Goal: Download file/media: Obtain a digital file from the website

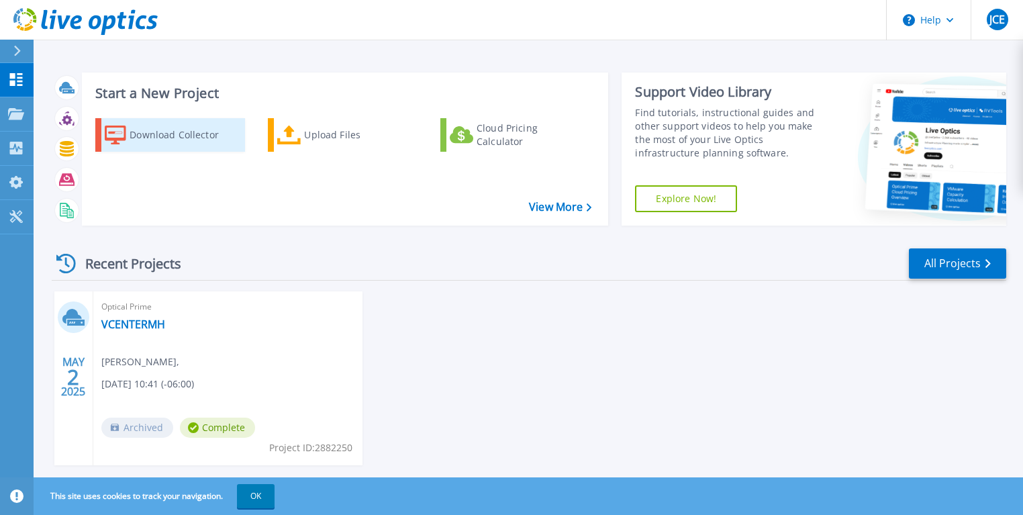
click at [159, 135] on div "Download Collector" at bounding box center [183, 134] width 107 height 27
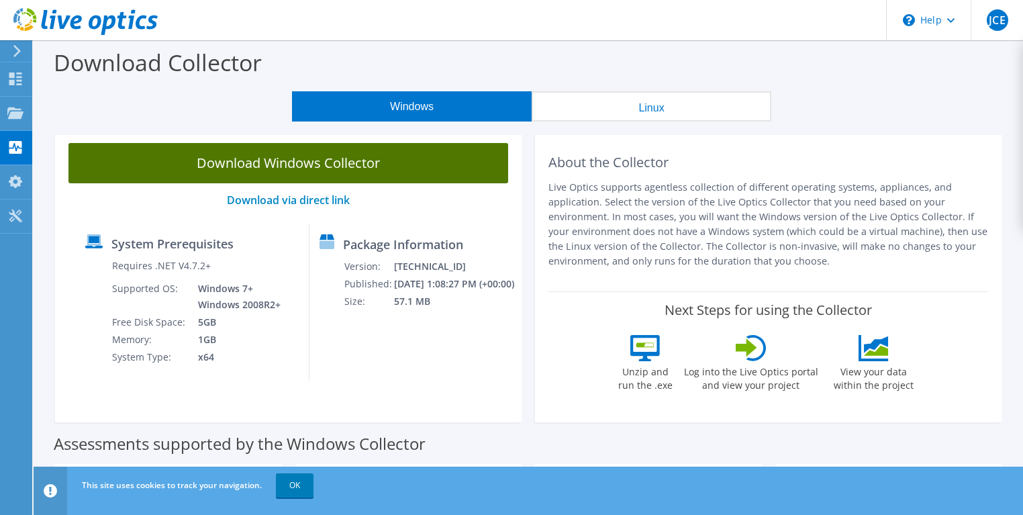
click at [341, 167] on link "Download Windows Collector" at bounding box center [288, 163] width 440 height 40
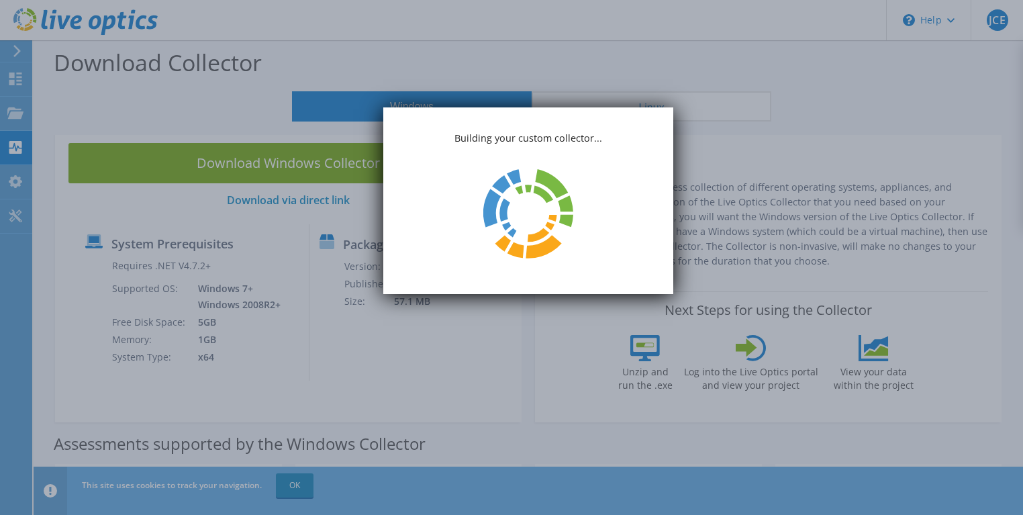
click at [517, 172] on icon at bounding box center [503, 201] width 42 height 70
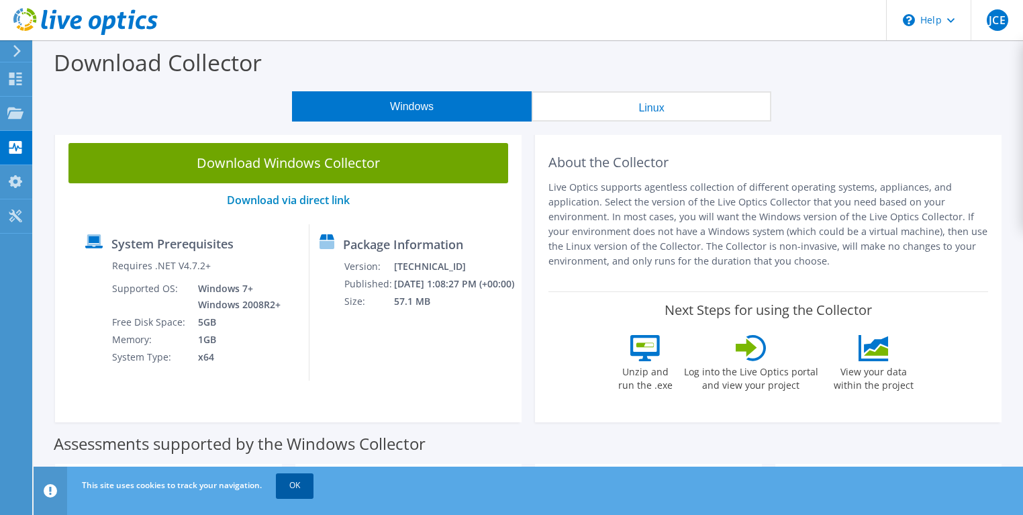
click at [296, 487] on link "OK" at bounding box center [295, 485] width 38 height 24
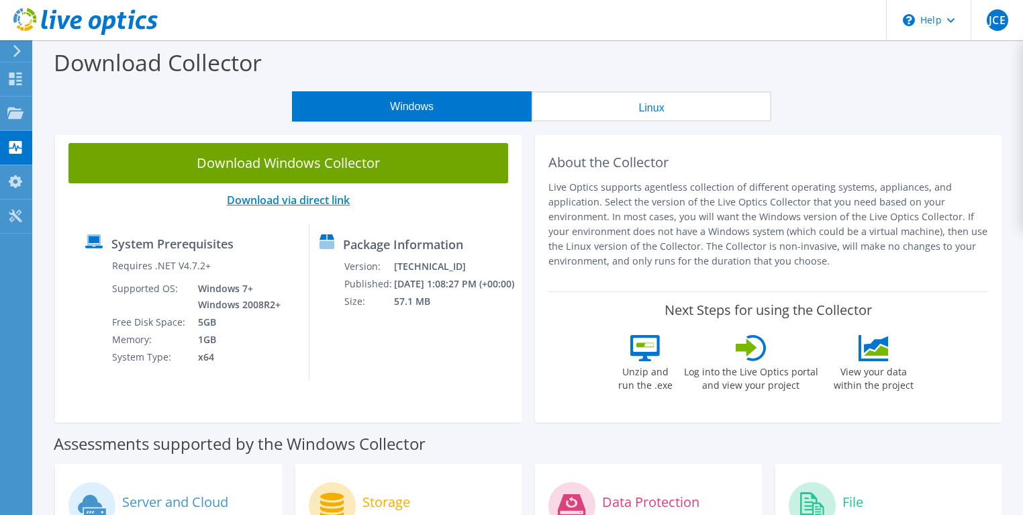
click at [308, 198] on link "Download via direct link" at bounding box center [288, 200] width 123 height 15
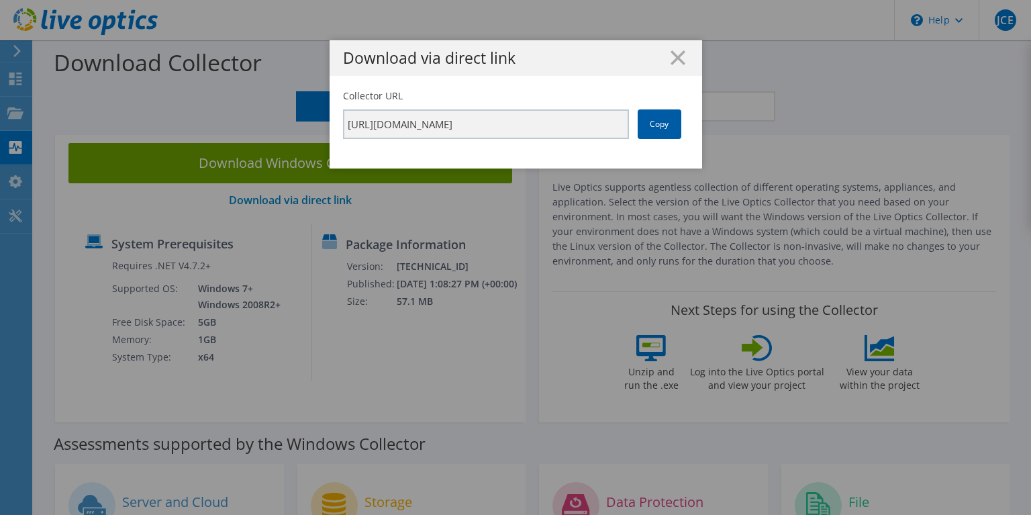
click at [660, 125] on link "Copy" at bounding box center [660, 124] width 44 height 30
click at [671, 59] on line at bounding box center [677, 57] width 13 height 13
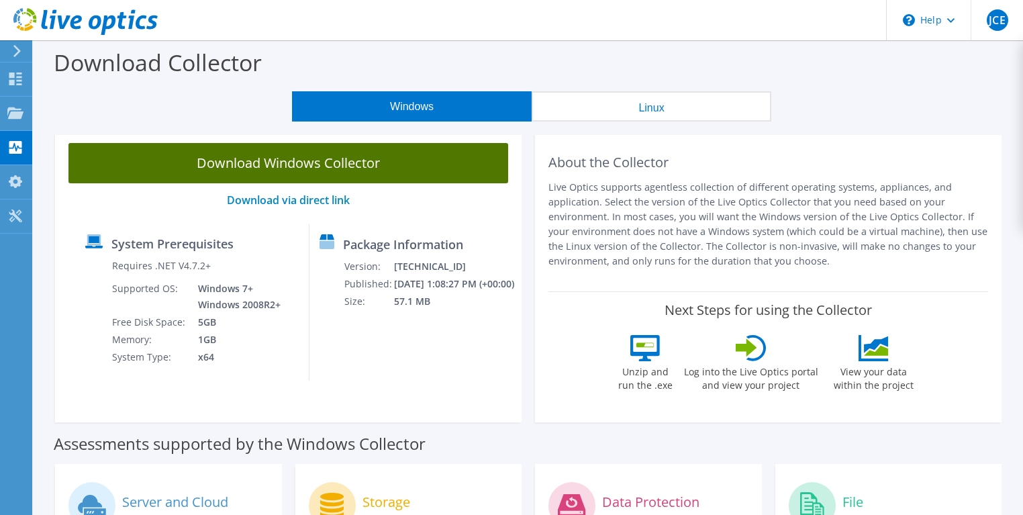
click at [280, 154] on link "Download Windows Collector" at bounding box center [288, 163] width 440 height 40
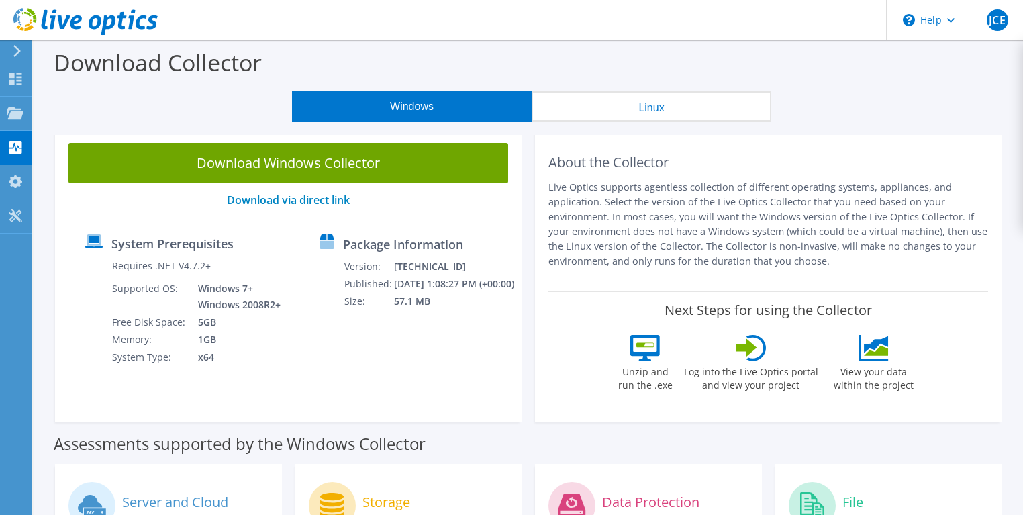
click at [683, 106] on button "Linux" at bounding box center [652, 106] width 240 height 30
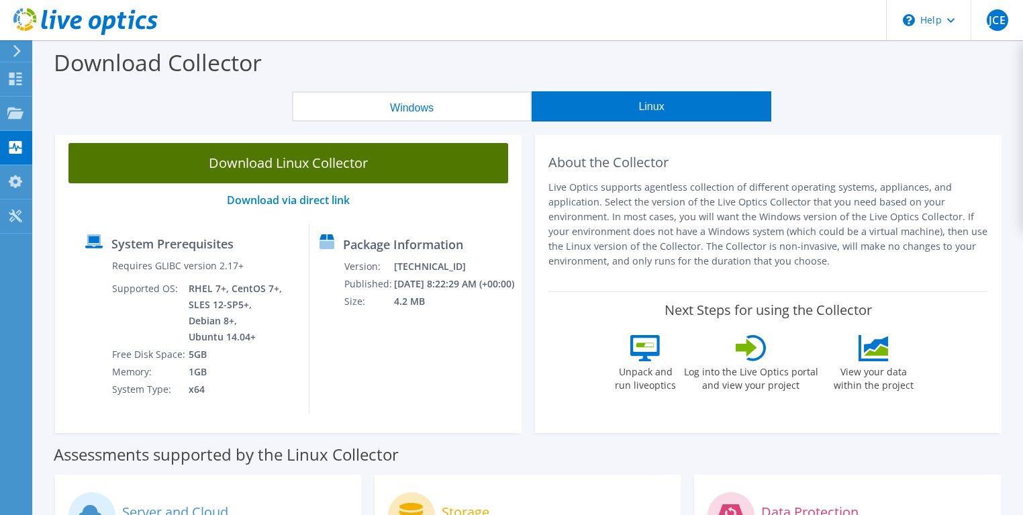
click at [331, 164] on link "Download Linux Collector" at bounding box center [288, 163] width 440 height 40
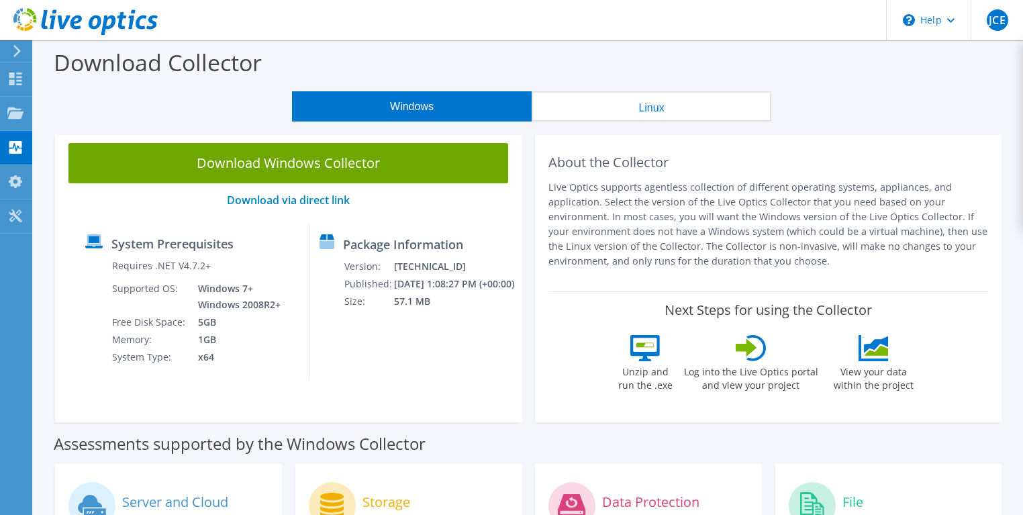
click at [459, 100] on button "Windows" at bounding box center [412, 106] width 240 height 30
drag, startPoint x: 174, startPoint y: 23, endPoint x: 53, endPoint y: 27, distance: 121.5
click at [53, 27] on header "JCE End User [PERSON_NAME] Escobar [EMAIL_ADDRESS][PERSON_NAME][DOMAIN_NAME] My…" at bounding box center [511, 20] width 1023 height 40
click at [75, 21] on use at bounding box center [85, 21] width 144 height 27
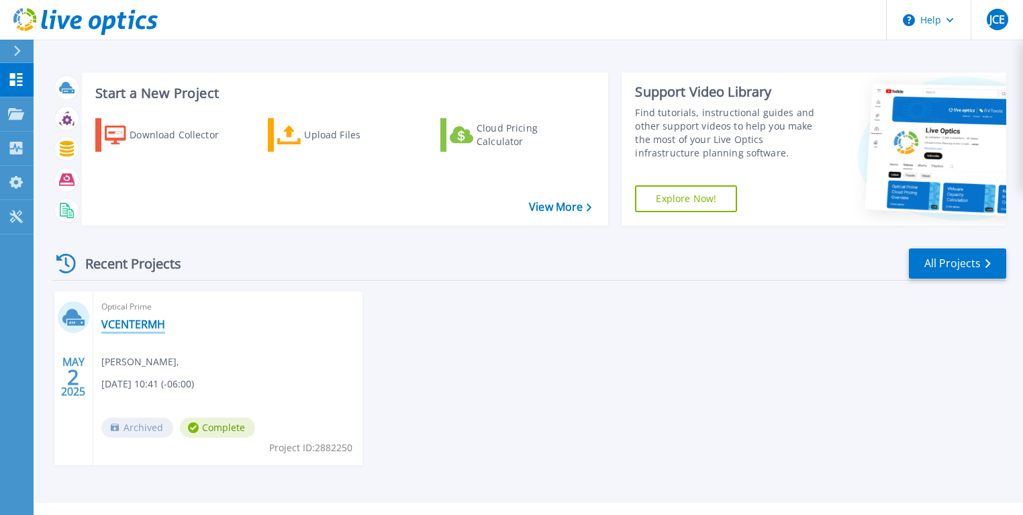
click at [126, 324] on link "VCENTERMH" at bounding box center [133, 323] width 64 height 13
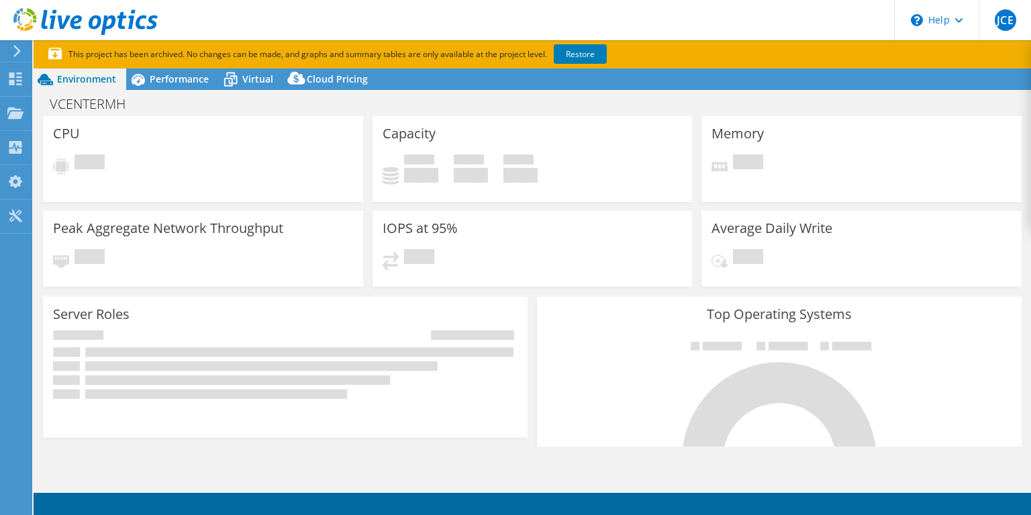
select select "USD"
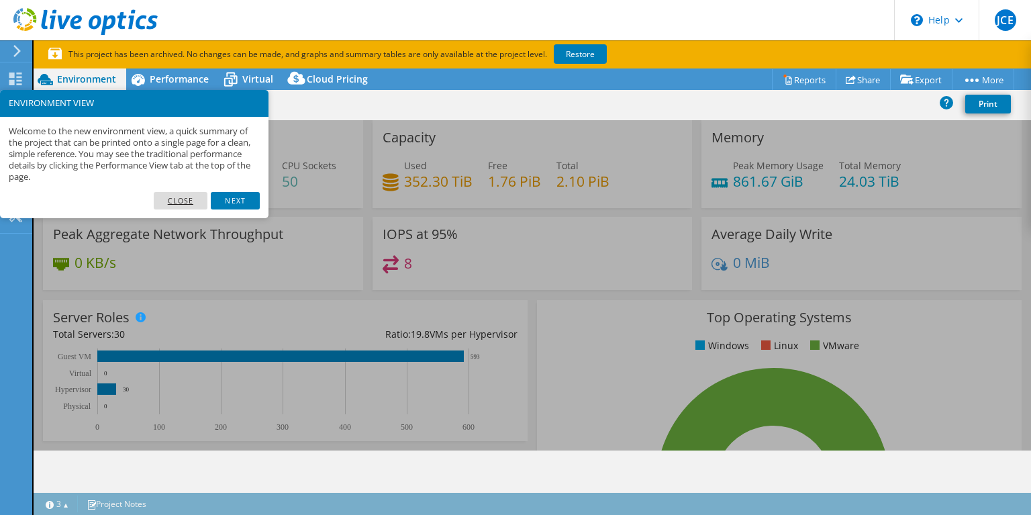
click at [183, 198] on link "Close" at bounding box center [181, 200] width 54 height 17
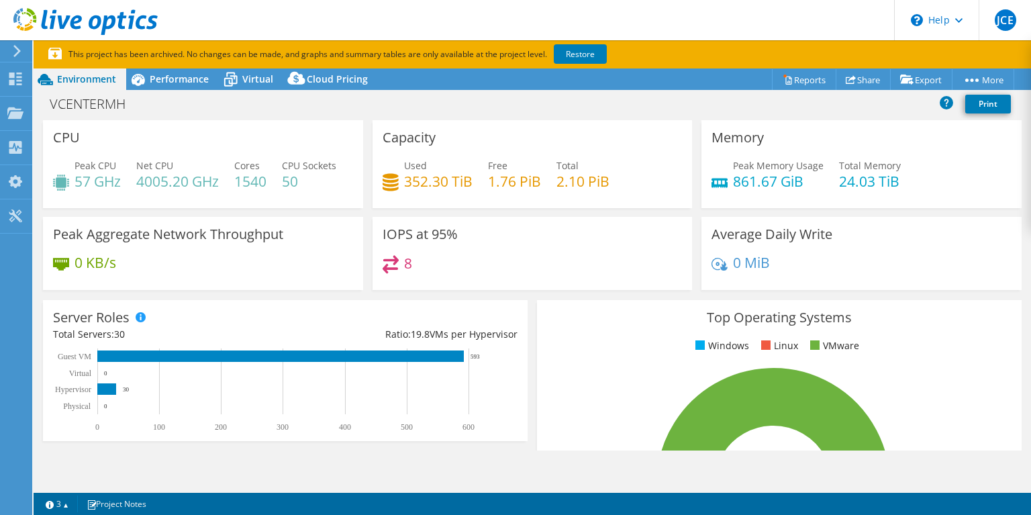
click at [1006, 290] on div "Average Daily Write 0 MiB" at bounding box center [861, 253] width 320 height 73
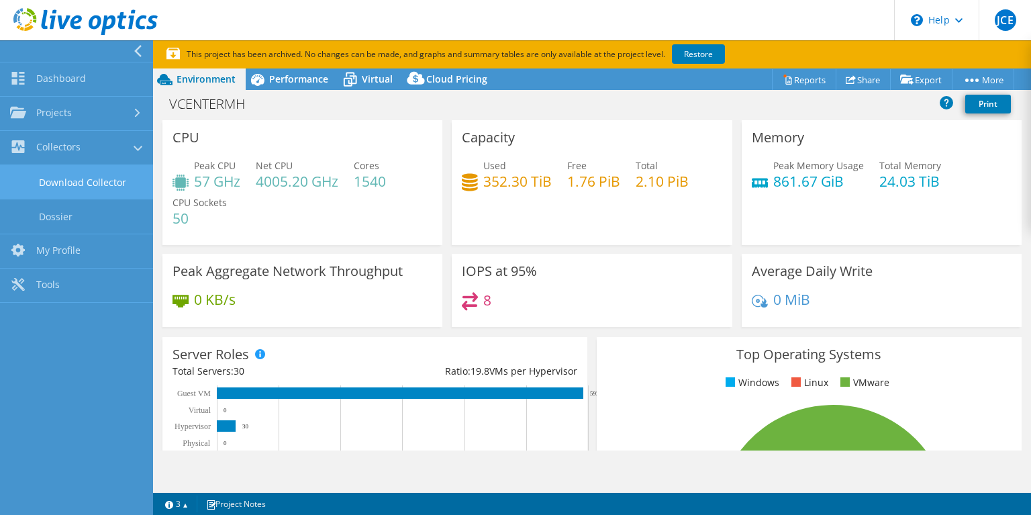
click at [123, 182] on link "Download Collector" at bounding box center [76, 182] width 153 height 34
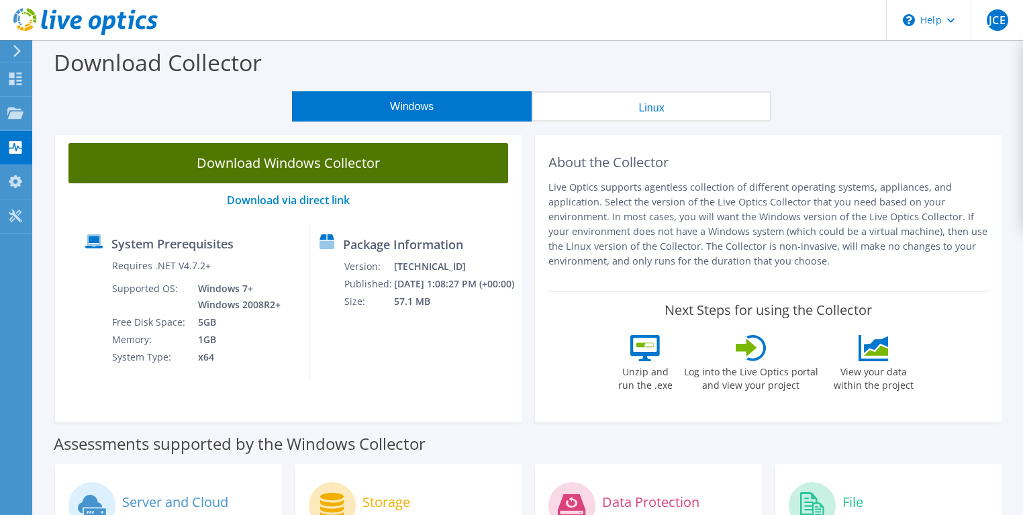
click at [298, 165] on link "Download Windows Collector" at bounding box center [288, 163] width 440 height 40
